Goal: Book appointment/travel/reservation

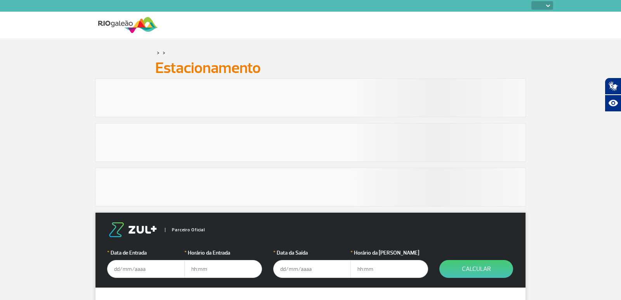
select select
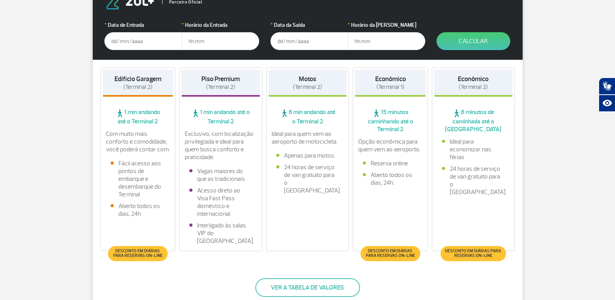
scroll to position [155, 0]
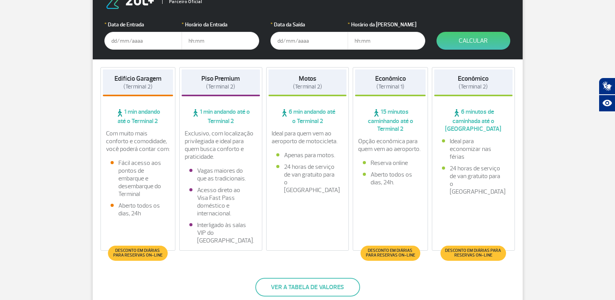
click at [135, 41] on input "text" at bounding box center [143, 41] width 78 height 18
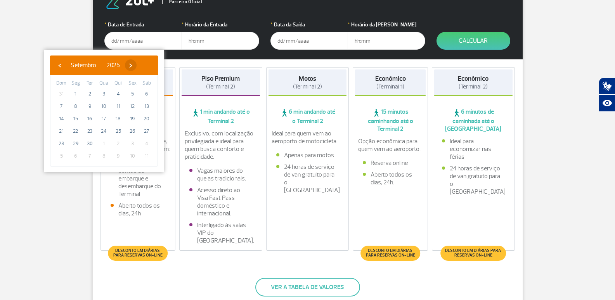
click at [137, 66] on span "›" at bounding box center [131, 65] width 12 height 12
click at [121, 94] on span "2" at bounding box center [118, 94] width 12 height 12
type input "[DATE]"
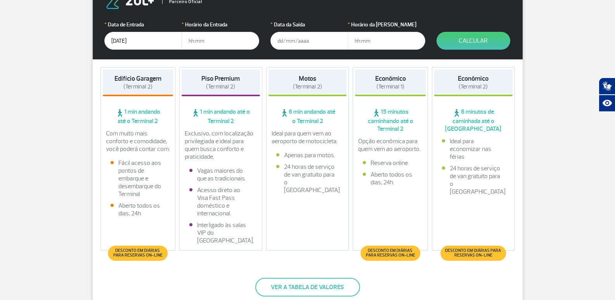
click at [208, 47] on input "text" at bounding box center [221, 41] width 78 height 18
type input "17:00"
click at [292, 33] on input "text" at bounding box center [309, 41] width 78 height 18
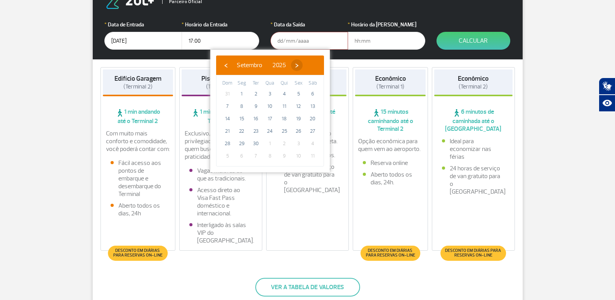
click at [303, 65] on span "›" at bounding box center [297, 65] width 12 height 12
click at [244, 105] on span "6" at bounding box center [242, 106] width 12 height 12
type input "[DATE]"
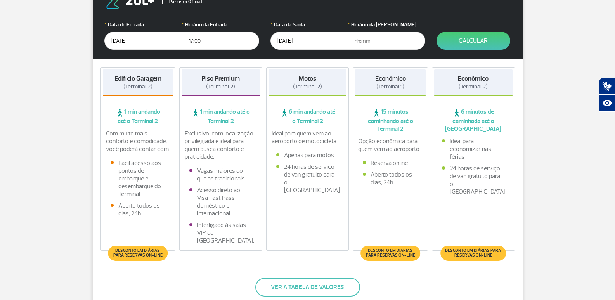
click at [361, 46] on input "text" at bounding box center [387, 41] width 78 height 18
type input "08:00"
click at [483, 40] on button "Calcular" at bounding box center [474, 41] width 74 height 18
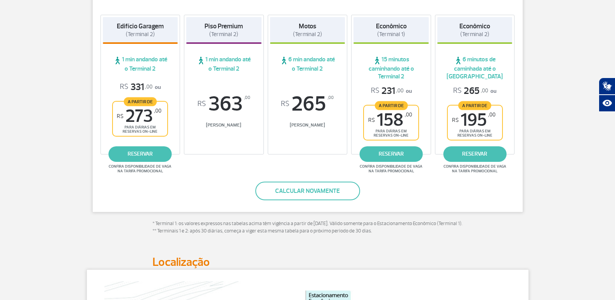
scroll to position [80, 0]
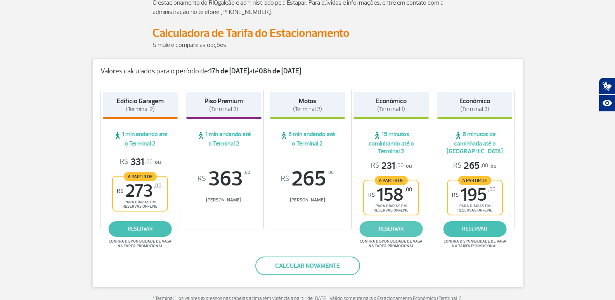
click at [398, 229] on link "reservar" at bounding box center [391, 229] width 63 height 16
